Goal: Navigation & Orientation: Find specific page/section

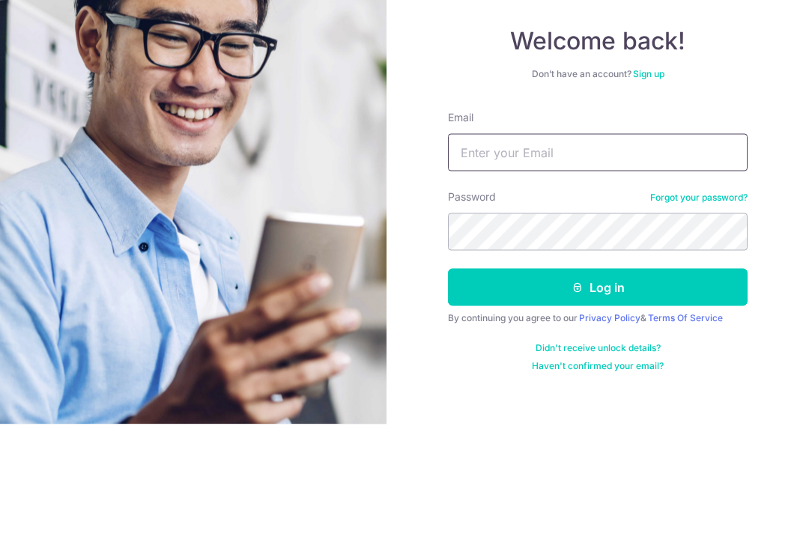
type input "[EMAIL_ADDRESS][DOMAIN_NAME]"
click at [598, 398] on button "Log in" at bounding box center [598, 416] width 300 height 37
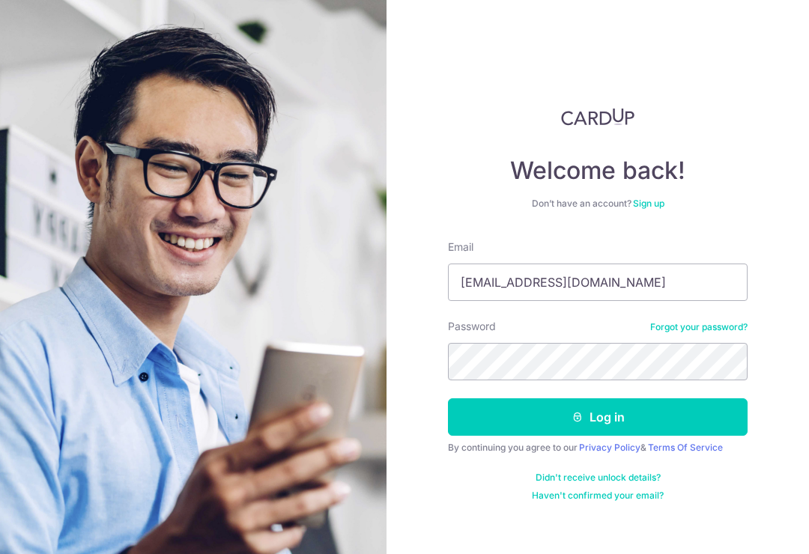
click at [680, 398] on button "Log in" at bounding box center [598, 416] width 300 height 37
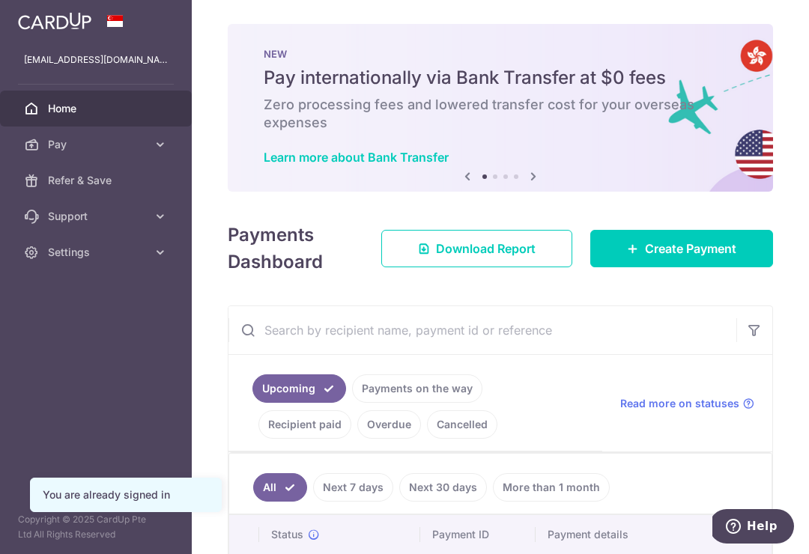
click at [0, 0] on icon "button" at bounding box center [0, 0] width 0 height 0
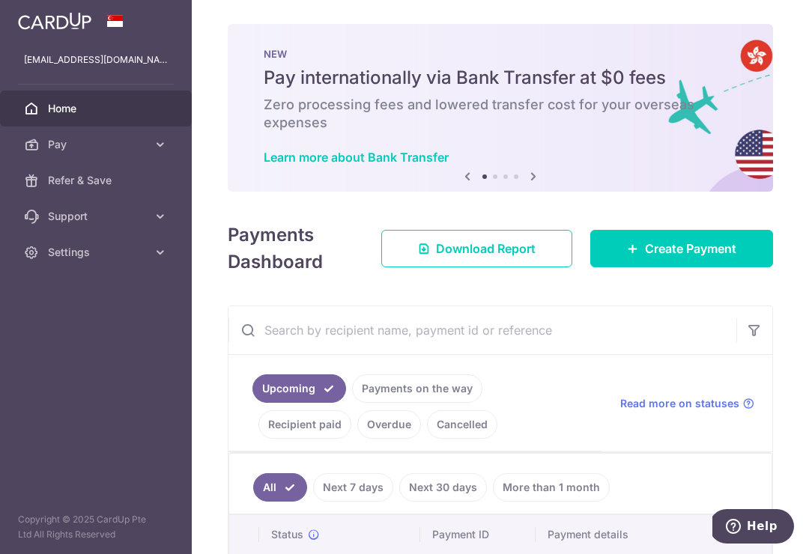
click at [61, 174] on span "Refer & Save" at bounding box center [97, 180] width 99 height 15
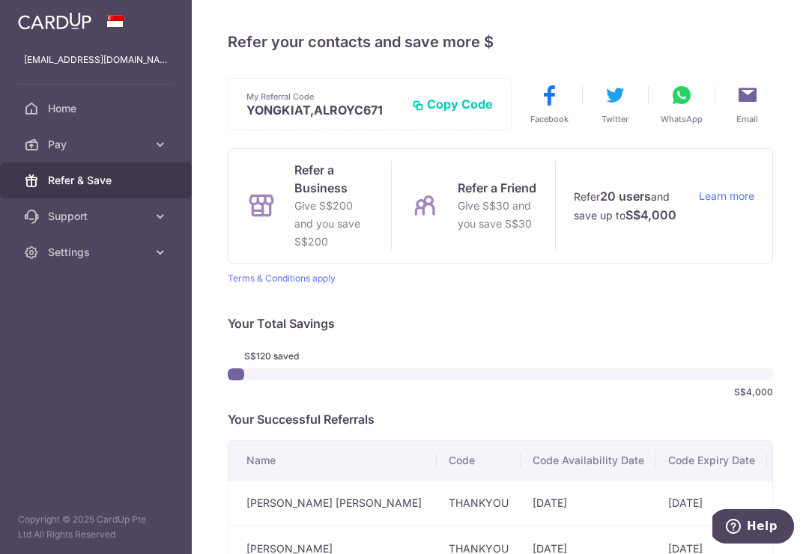
click at [228, 284] on link "Terms & Conditions apply" at bounding box center [282, 278] width 108 height 11
